Goal: Book appointment/travel/reservation

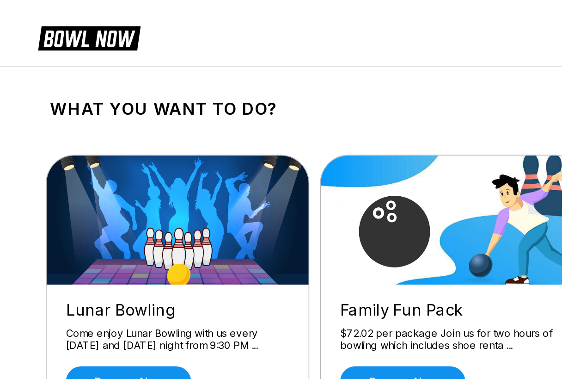
click at [55, 378] on html "What you want to do? Lunar Bowling Come enjoy Lunar Bowling with us every [DATE…" at bounding box center [281, 360] width 562 height 721
click at [61, 243] on link "Reserve now" at bounding box center [83, 246] width 81 height 20
